Goal: Information Seeking & Learning: Learn about a topic

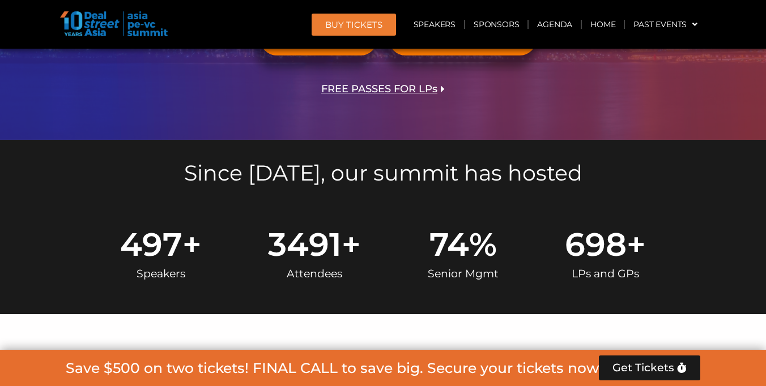
scroll to position [335, 0]
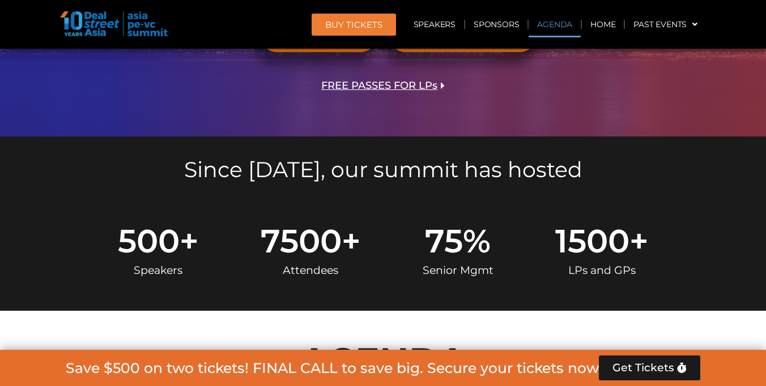
click at [560, 21] on link "Agenda" at bounding box center [555, 24] width 52 height 26
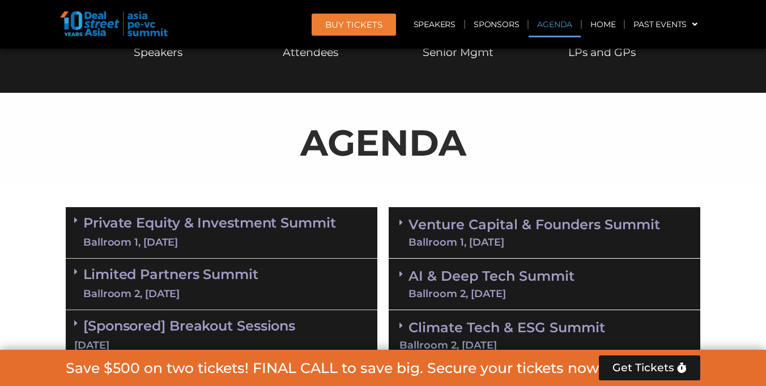
scroll to position [601, 0]
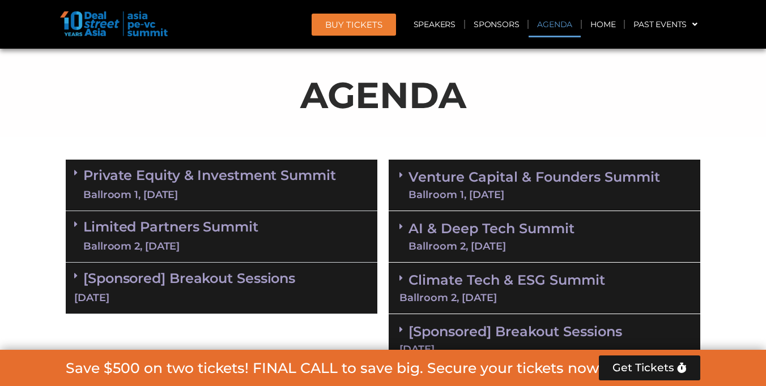
click at [524, 182] on link "Venture Capital & Founders​ Summit Ballroom 1, [DATE]" at bounding box center [535, 185] width 252 height 29
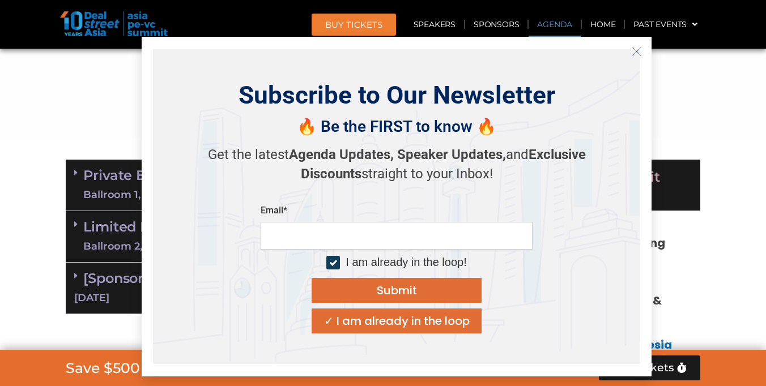
click at [641, 56] on icon "Close" at bounding box center [637, 51] width 10 height 10
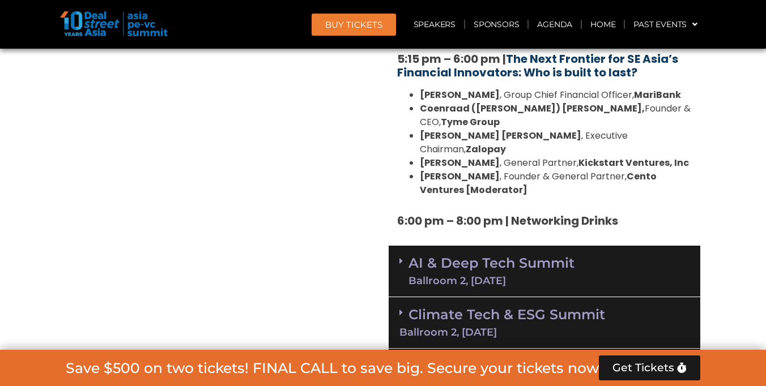
scroll to position [2182, 0]
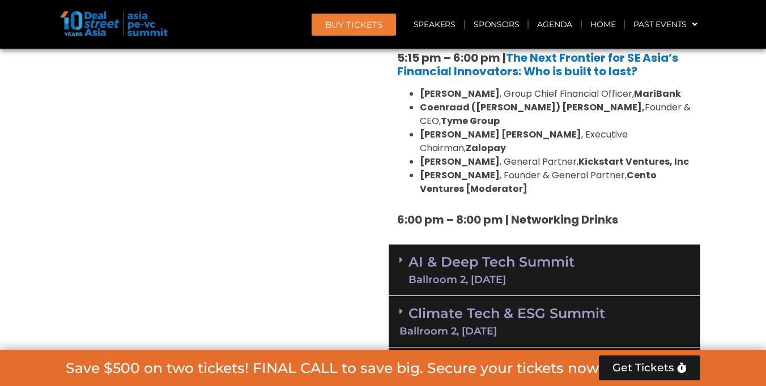
click at [542, 256] on link "AI & Deep Tech Summit Ballroom 2, [DATE]" at bounding box center [492, 270] width 166 height 29
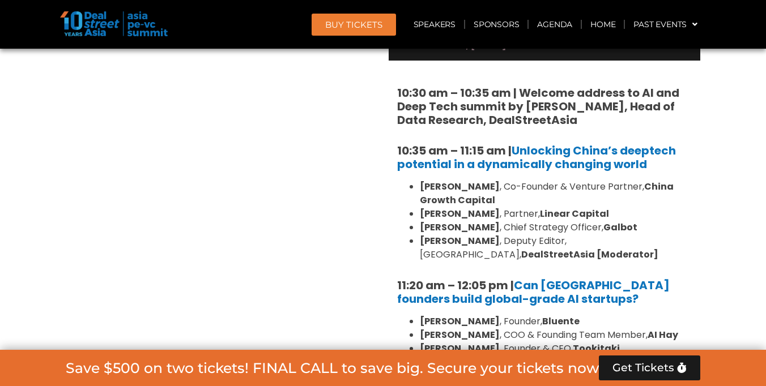
scroll to position [2427, 0]
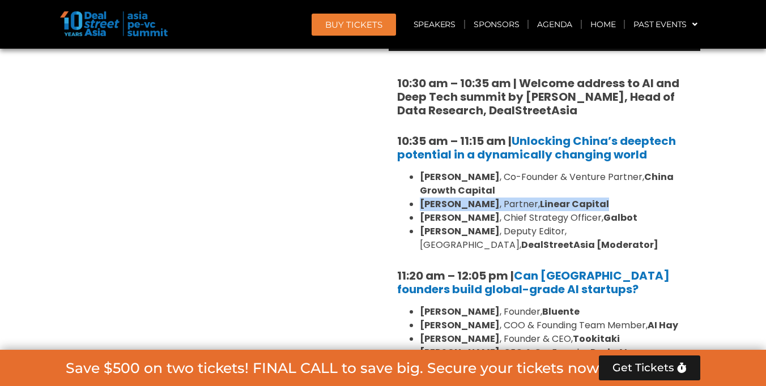
drag, startPoint x: 416, startPoint y: 118, endPoint x: 574, endPoint y: 118, distance: 158.1
click at [574, 171] on ul "[PERSON_NAME] , Co-Founder & Venture Partner, [GEOGRAPHIC_DATA] Growth Capital …" at bounding box center [544, 212] width 295 height 82
copy li "[PERSON_NAME] , Partner, Linear Capital"
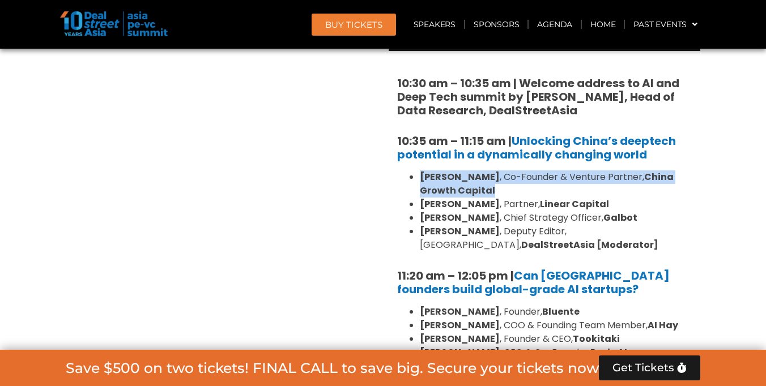
drag, startPoint x: 420, startPoint y: 94, endPoint x: 636, endPoint y: 107, distance: 216.3
click at [636, 171] on li "[PERSON_NAME] , Co-Founder & Venture Partner, [GEOGRAPHIC_DATA] Growth Capital" at bounding box center [556, 184] width 272 height 27
drag, startPoint x: 628, startPoint y: 104, endPoint x: 418, endPoint y: 91, distance: 210.1
click at [417, 171] on ul "[PERSON_NAME] , Co-Founder & Venture Partner, [GEOGRAPHIC_DATA] Growth Capital …" at bounding box center [544, 212] width 295 height 82
copy li "[PERSON_NAME] , Co-Founder & Venture Partner, [GEOGRAPHIC_DATA] Growth Capital"
